Goal: Leave review/rating: Leave review/rating

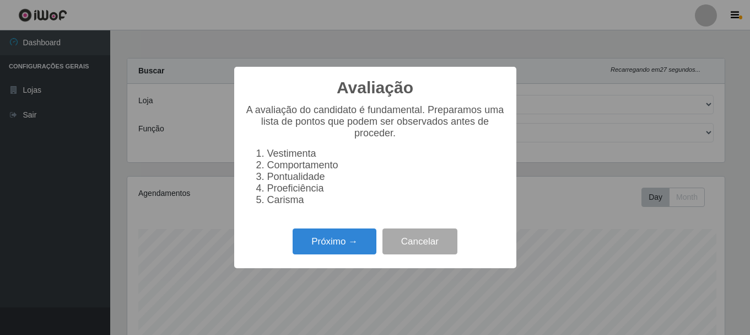
select select "453"
select select "70"
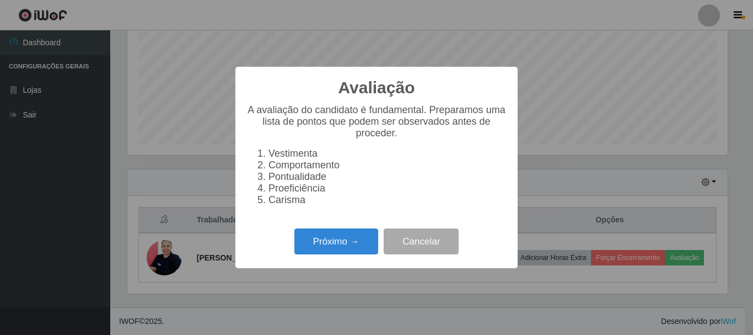
scroll to position [229, 600]
click at [319, 249] on button "Próximo →" at bounding box center [336, 241] width 84 height 26
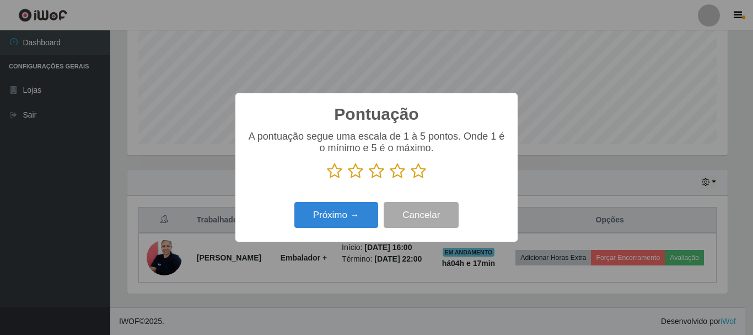
click at [411, 175] on icon at bounding box center [418, 171] width 15 height 17
click at [411, 179] on input "radio" at bounding box center [411, 179] width 0 height 0
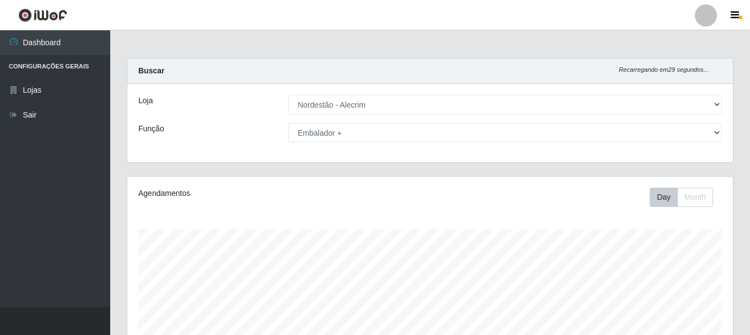
select select "453"
select select "70"
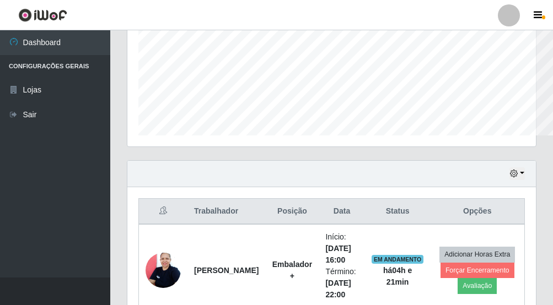
scroll to position [551090, 550911]
